Goal: Information Seeking & Learning: Learn about a topic

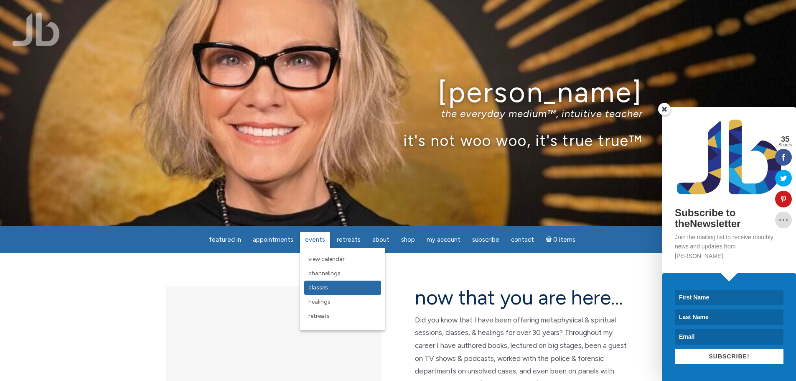
click at [326, 289] on span "Classes" at bounding box center [318, 287] width 20 height 7
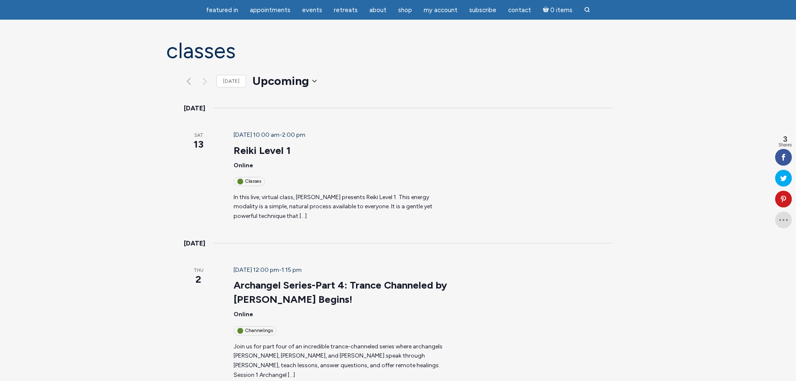
scroll to position [84, 0]
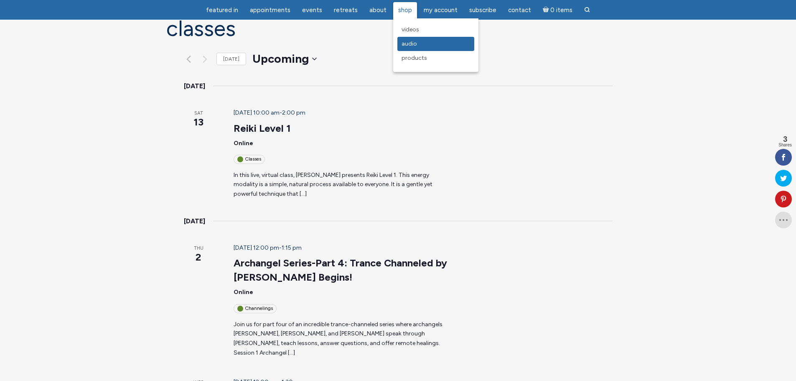
click at [406, 41] on span "Audio" at bounding box center [408, 43] width 15 height 7
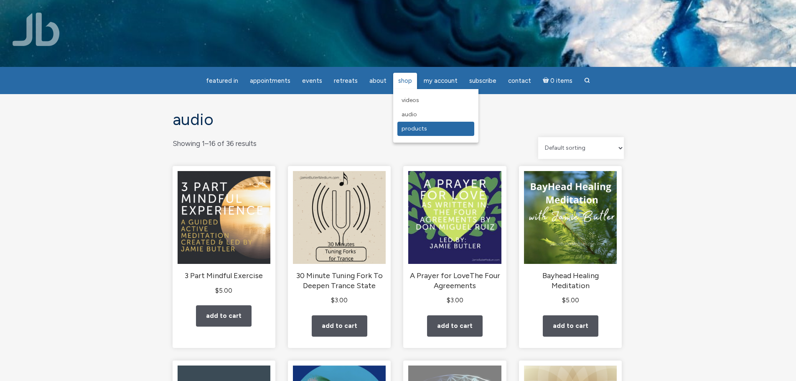
click at [409, 125] on span "Products" at bounding box center [413, 128] width 25 height 7
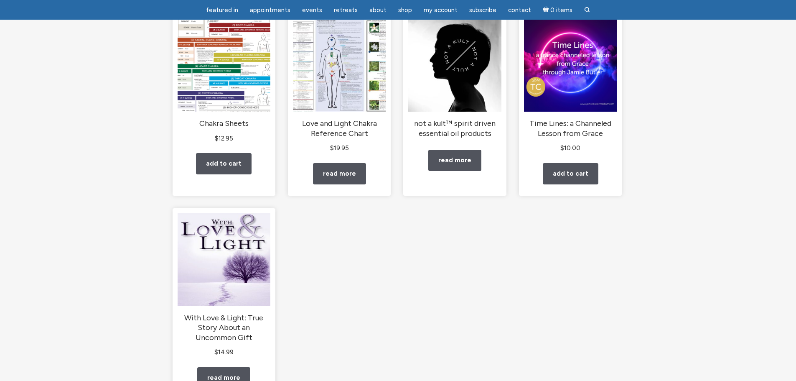
scroll to position [125, 0]
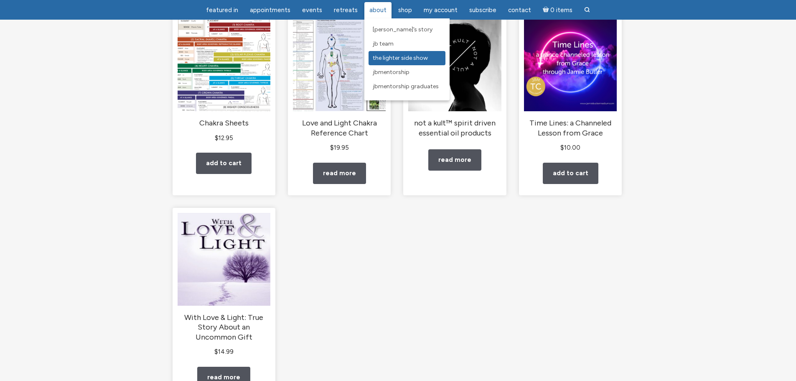
click at [382, 58] on span "The Lighter Side Show" at bounding box center [400, 57] width 55 height 7
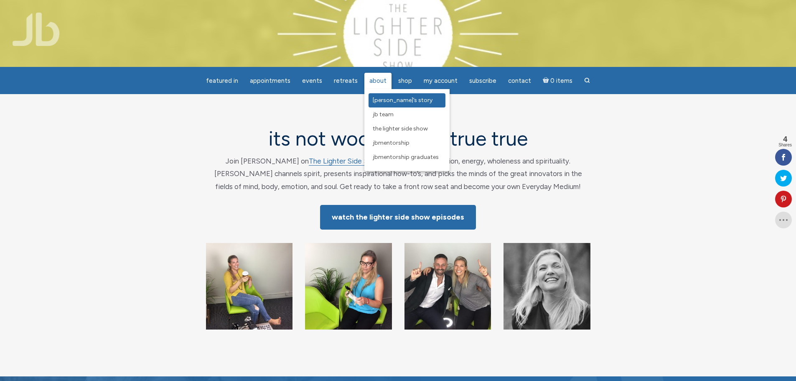
click at [381, 101] on span "[PERSON_NAME]’s Story" at bounding box center [403, 99] width 60 height 7
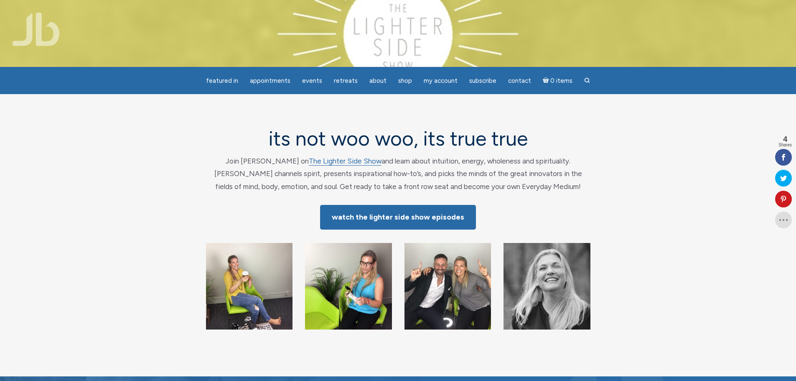
click at [122, 153] on section "its not woo woo, its true true Join Jamie Butler on The Lighter Side Show and l…" at bounding box center [398, 235] width 796 height 282
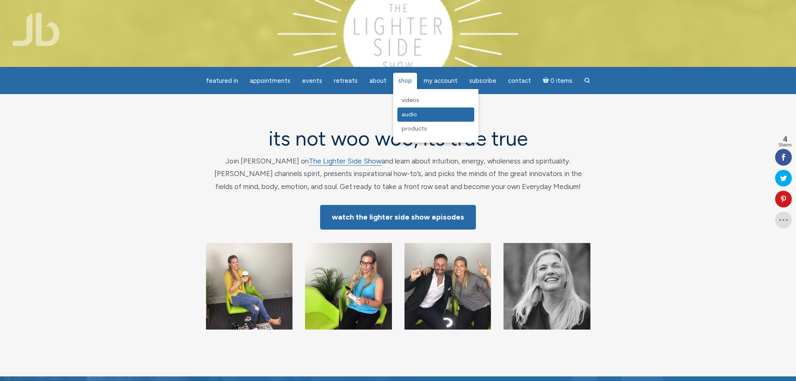
click at [408, 115] on span "Audio" at bounding box center [408, 114] width 15 height 7
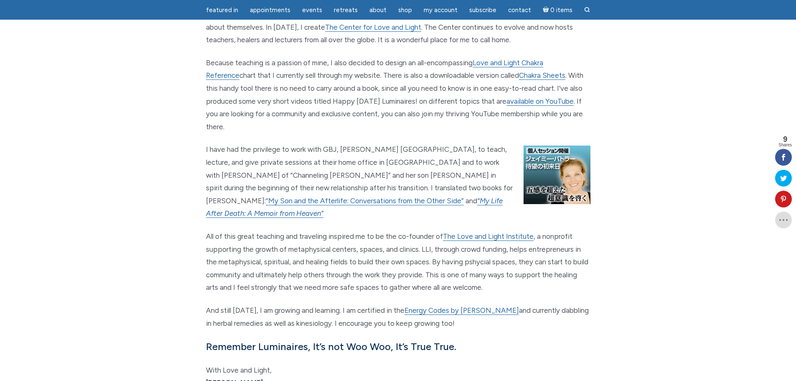
scroll to position [835, 0]
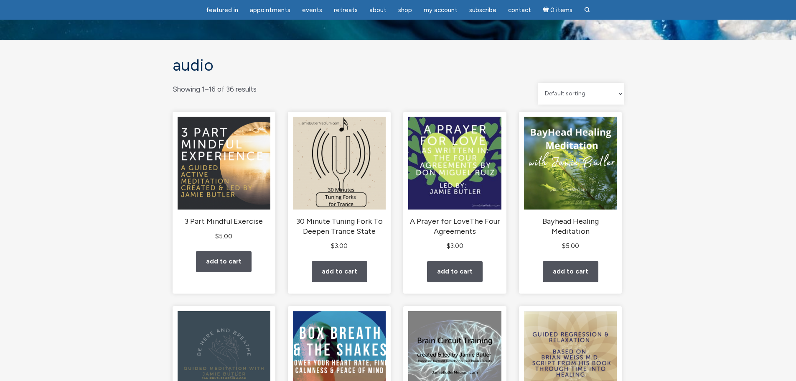
scroll to position [42, 0]
